Goal: Transaction & Acquisition: Book appointment/travel/reservation

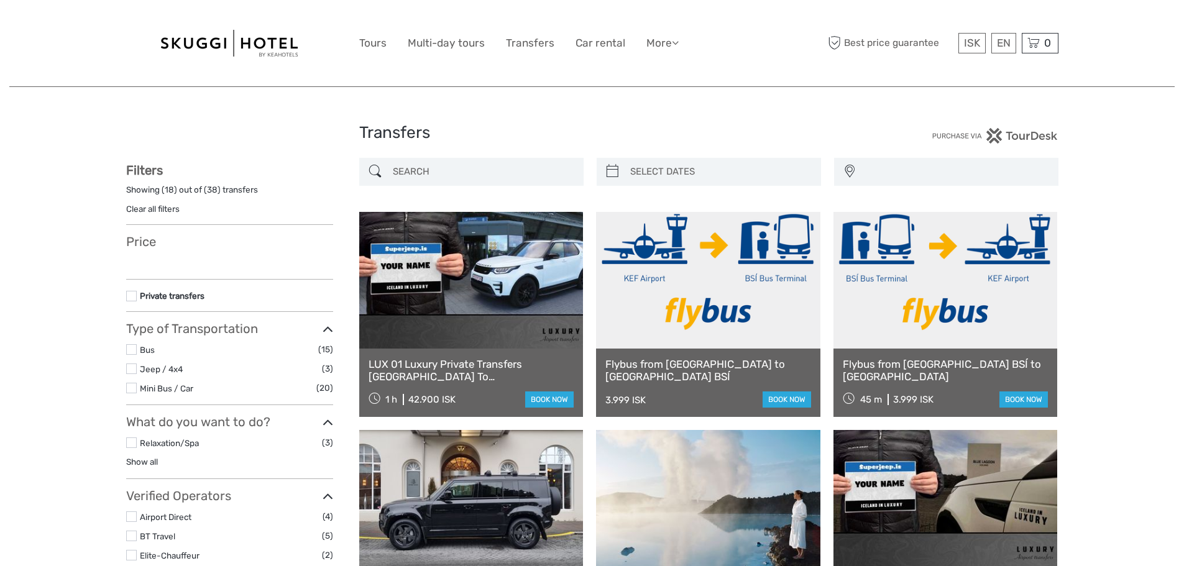
select select
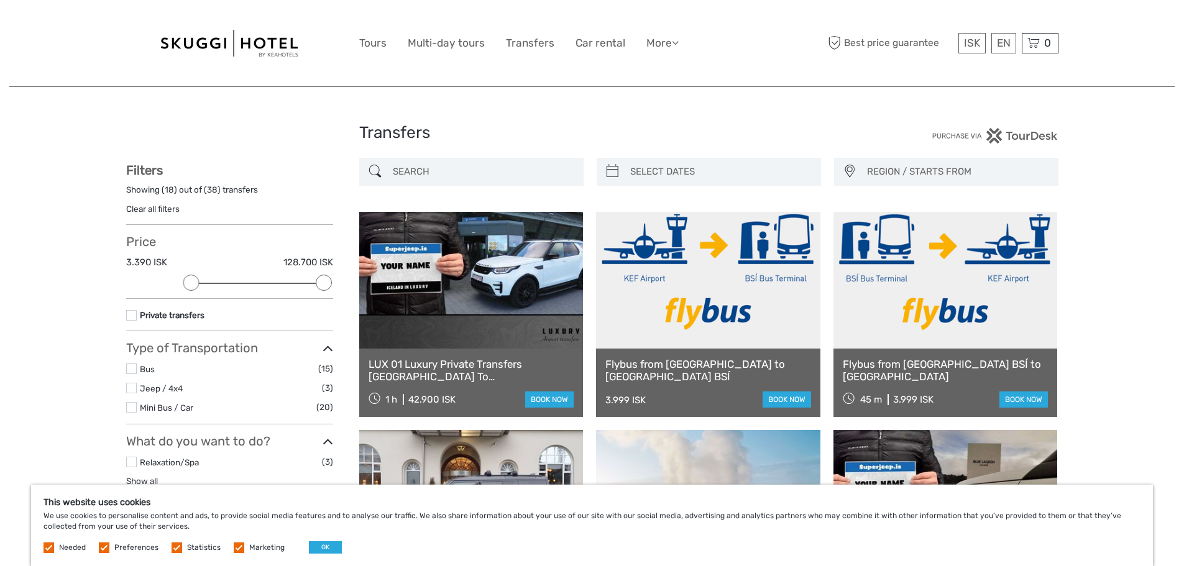
click at [933, 161] on div "REGION / STARTS FROM [GEOGRAPHIC_DATA] North [GEOGRAPHIC_DATA] / [GEOGRAPHIC_DA…" at bounding box center [946, 172] width 224 height 28
click at [928, 176] on span "REGION / STARTS FROM" at bounding box center [956, 172] width 191 height 21
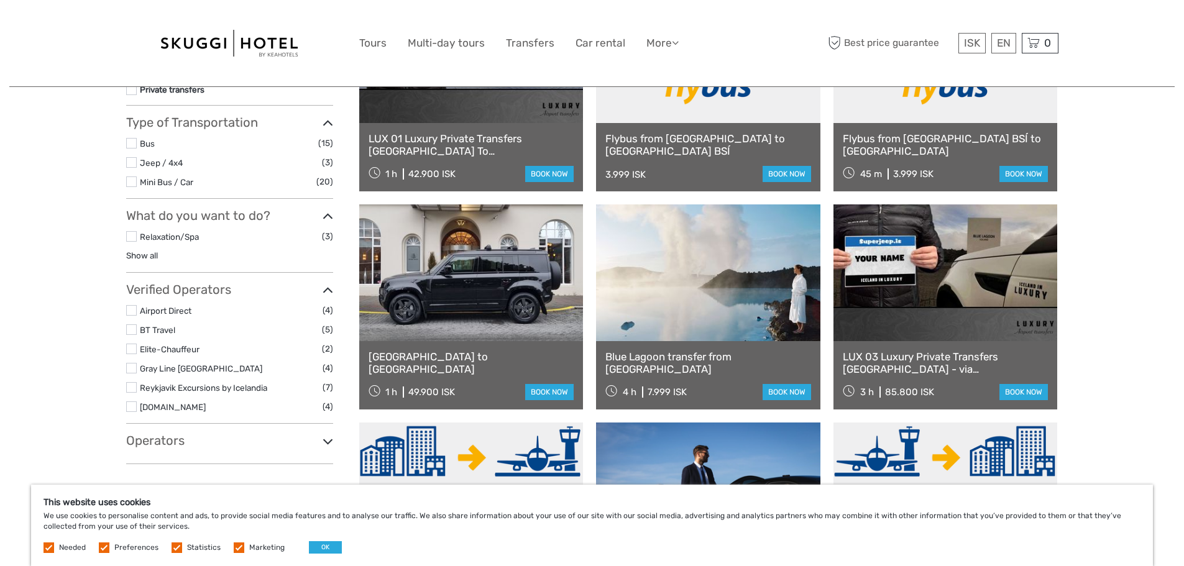
scroll to position [62, 0]
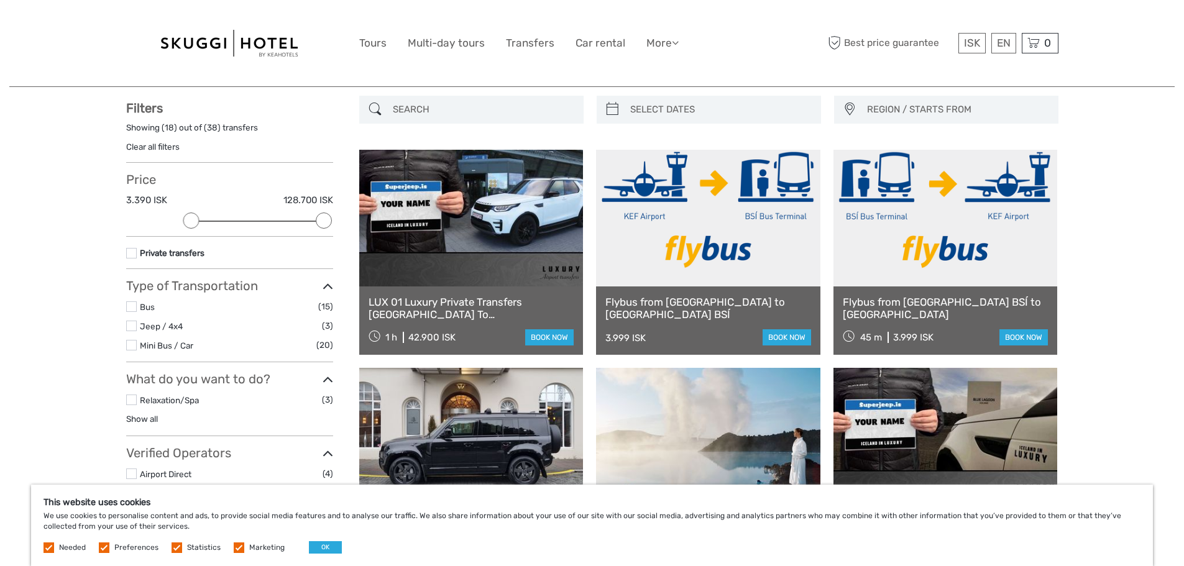
click at [132, 307] on label at bounding box center [131, 306] width 11 height 11
click at [0, 0] on input "checkbox" at bounding box center [0, 0] width 0 height 0
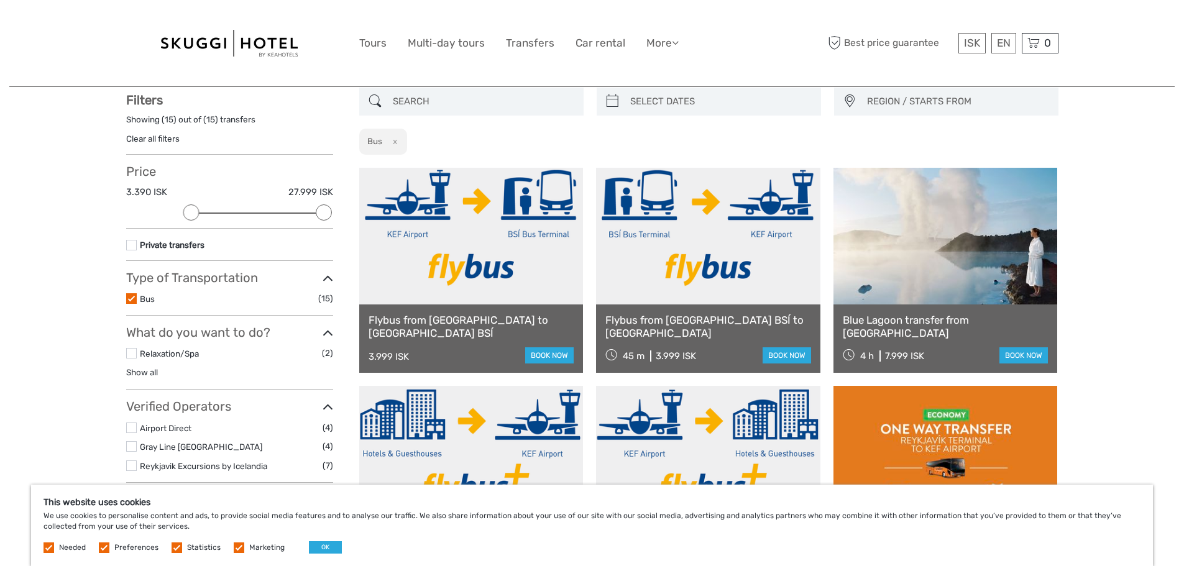
scroll to position [71, 0]
